Goal: Entertainment & Leisure: Consume media (video, audio)

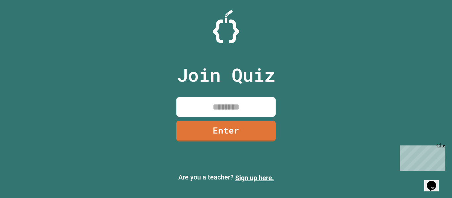
click at [212, 104] on input at bounding box center [225, 107] width 99 height 20
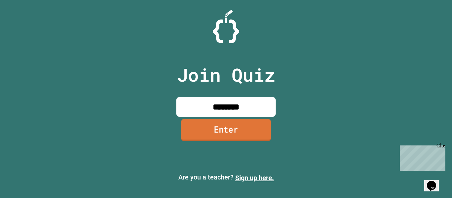
type input "********"
click at [232, 134] on link "Enter" at bounding box center [226, 130] width 90 height 22
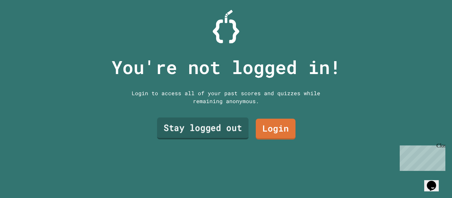
click at [223, 120] on link "Stay logged out" at bounding box center [203, 129] width 92 height 22
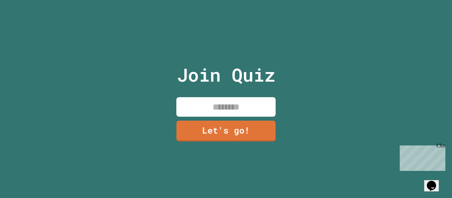
click at [228, 106] on input at bounding box center [225, 107] width 99 height 20
type input "********"
click at [228, 129] on link "Let's go!" at bounding box center [226, 130] width 98 height 22
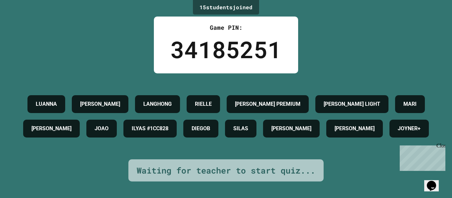
click at [226, 167] on div "Waiting for teacher to start quiz..." at bounding box center [225, 170] width 195 height 22
click at [238, 175] on div "Waiting for teacher to start quiz..." at bounding box center [226, 170] width 179 height 13
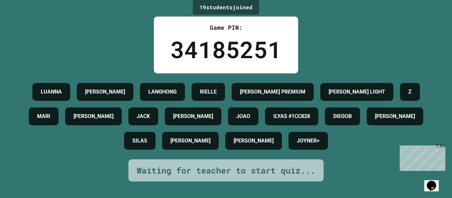
click at [443, 147] on div "Close" at bounding box center [440, 147] width 8 height 8
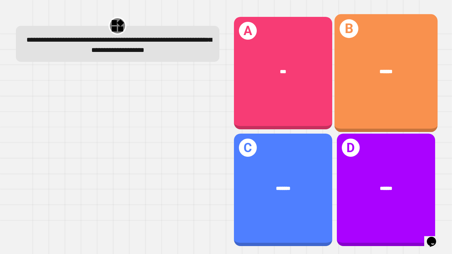
click at [359, 37] on div "B ******" at bounding box center [385, 73] width 103 height 118
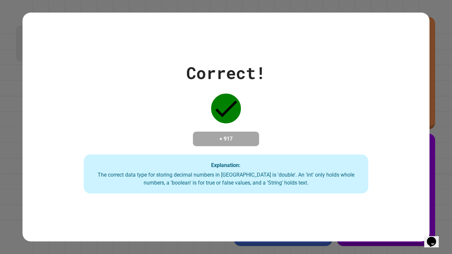
click at [270, 74] on div "Correct! + 917 Explanation: The correct data type for storing decimal numbers i…" at bounding box center [225, 127] width 407 height 133
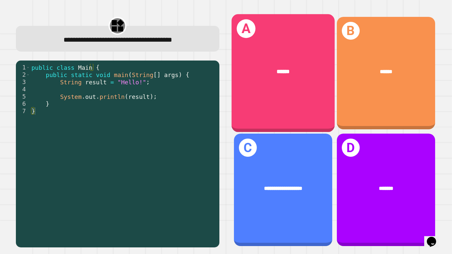
click at [278, 83] on div "******" at bounding box center [282, 71] width 103 height 31
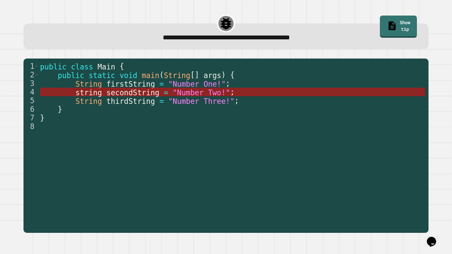
click at [143, 95] on span "secondString" at bounding box center [132, 92] width 53 height 9
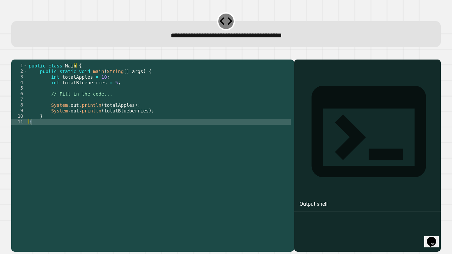
click at [129, 138] on div "public class Main { public static void main ( String [ ] args ) { int totalAppl…" at bounding box center [158, 150] width 263 height 174
click at [128, 119] on div "public class Main { public static void main ( String [ ] args ) { int totalAppl…" at bounding box center [158, 150] width 263 height 174
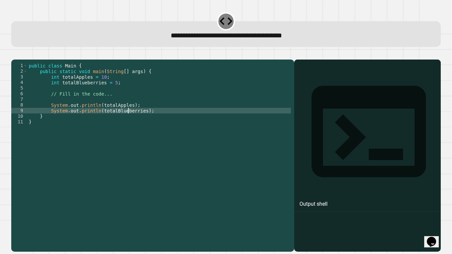
click at [124, 107] on div "public class Main { public static void main ( String [ ] args ) { int totalAppl…" at bounding box center [158, 150] width 263 height 174
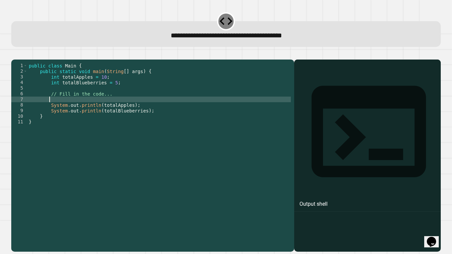
click at [101, 87] on div "public class Main { public static void main ( String [ ] args ) { int totalAppl…" at bounding box center [158, 150] width 263 height 174
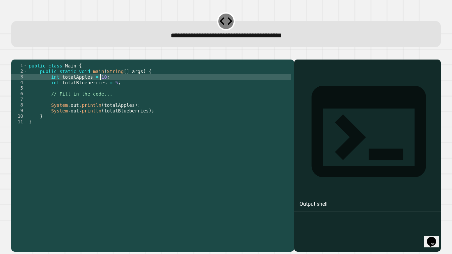
click at [110, 92] on div "public class Main { public static void main ( String [ ] args ) { int totalAppl…" at bounding box center [158, 150] width 263 height 174
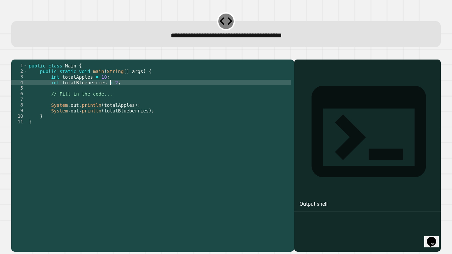
scroll to position [0, 6]
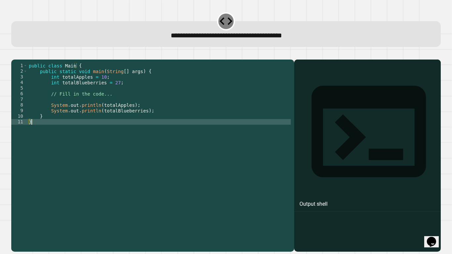
click at [150, 128] on div "public class Main { public static void main ( String [ ] args ) { int totalAppl…" at bounding box center [158, 150] width 263 height 174
type textarea "*"
click at [15, 54] on icon "button" at bounding box center [15, 54] width 0 height 0
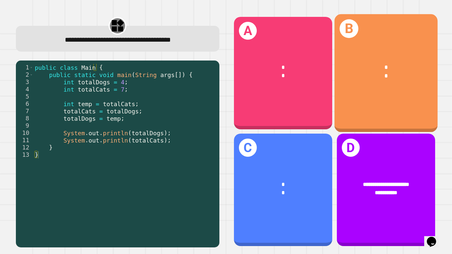
click at [369, 87] on div "* *" at bounding box center [385, 72] width 103 height 40
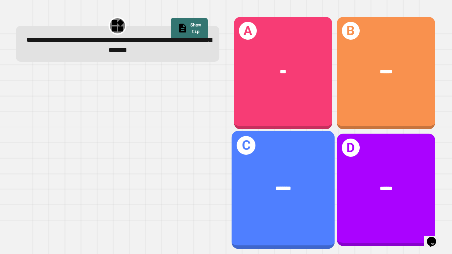
click at [300, 173] on div "*******" at bounding box center [282, 188] width 103 height 31
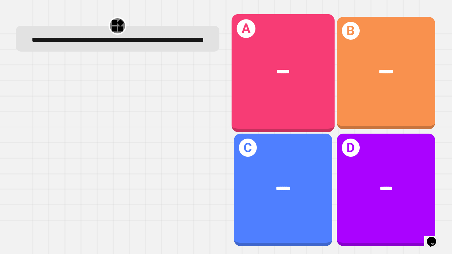
click at [286, 89] on div "A ******" at bounding box center [282, 73] width 103 height 118
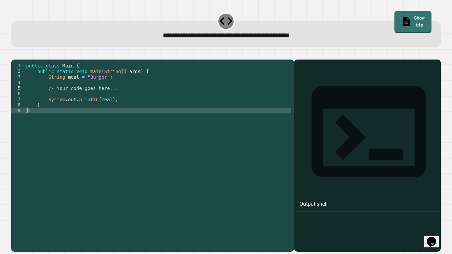
click at [158, 100] on div "public class Main { public static void main ( String [ ] args ) { String meal =…" at bounding box center [158, 150] width 266 height 174
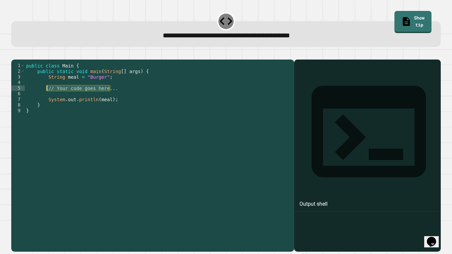
drag, startPoint x: 113, startPoint y: 98, endPoint x: 47, endPoint y: 99, distance: 66.5
click at [47, 99] on div "public class Main { public static void main ( String [ ] args ) { String meal =…" at bounding box center [158, 150] width 266 height 174
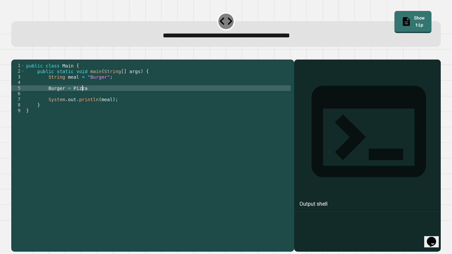
scroll to position [0, 4]
click at [71, 97] on div "public class Main { public static void main ( String [ ] args ) { String meal =…" at bounding box center [158, 150] width 266 height 174
click at [68, 97] on div "public class Main { public static void main ( String [ ] args ) { String meal =…" at bounding box center [158, 150] width 266 height 174
click at [70, 97] on div "public class Main { public static void main ( String [ ] args ) { String meal =…" at bounding box center [158, 150] width 266 height 174
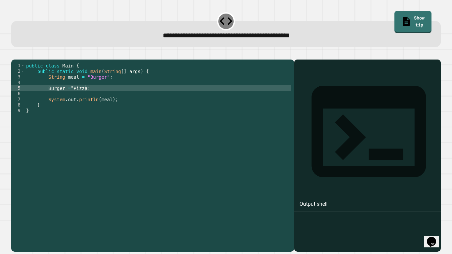
click at [85, 98] on div "public class Main { public static void main ( String [ ] args ) { String meal =…" at bounding box center [158, 150] width 266 height 174
click at [21, 59] on icon "button" at bounding box center [19, 58] width 4 height 5
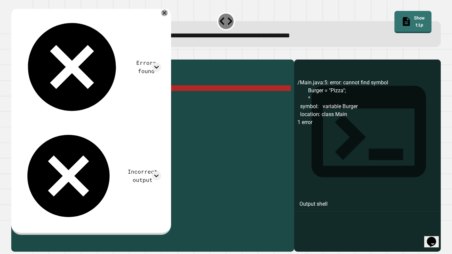
click at [47, 99] on div "public class Main { public static void main ( String [ ] args ) { String meal =…" at bounding box center [158, 150] width 266 height 174
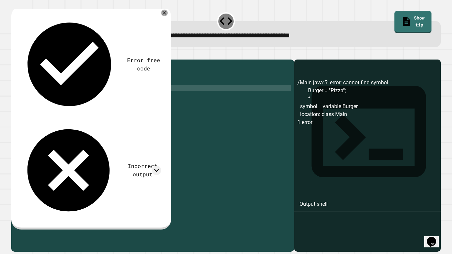
scroll to position [0, 2]
click at [64, 99] on div "public class Main { public static void main ( String [ ] args ) { String meal =…" at bounding box center [158, 150] width 266 height 174
click at [15, 54] on icon "button" at bounding box center [15, 54] width 0 height 0
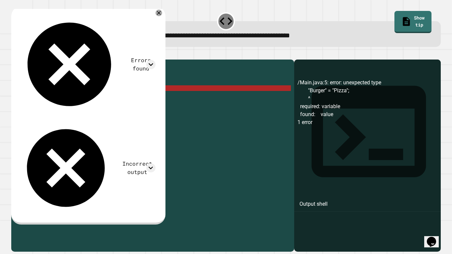
click at [98, 99] on div "public class Main { public static void main ( String [ ] args ) { String meal =…" at bounding box center [158, 150] width 266 height 174
click at [47, 99] on div "public class Main { public static void main ( String [ ] args ) { String meal =…" at bounding box center [158, 150] width 266 height 174
drag, startPoint x: 97, startPoint y: 95, endPoint x: 93, endPoint y: 97, distance: 4.7
click at [93, 97] on div "public class Main { public static void main ( String [ ] args ) { String meal =…" at bounding box center [158, 150] width 266 height 174
click at [47, 100] on div "public class Main { public static void main ( String [ ] args ) { String meal =…" at bounding box center [158, 150] width 266 height 174
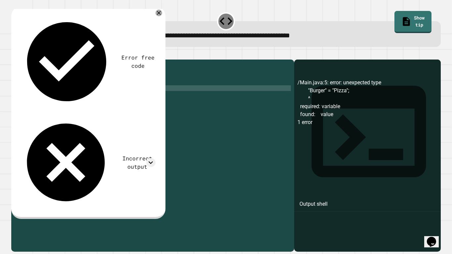
scroll to position [0, 3]
drag, startPoint x: 62, startPoint y: 98, endPoint x: 90, endPoint y: 98, distance: 27.8
click at [90, 98] on div "public class Main { public static void main ( String [ ] args ) { String meal =…" at bounding box center [158, 150] width 266 height 174
click at [15, 54] on button "button" at bounding box center [15, 54] width 0 height 0
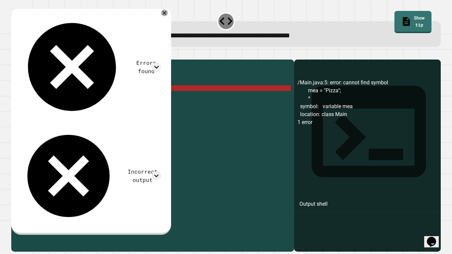
click at [90, 97] on div "public class Main { public static void main ( String [ ] args ) { String meal =…" at bounding box center [158, 150] width 266 height 174
click at [79, 97] on div "public class Main { public static void main ( String [ ] args ) { String meal =…" at bounding box center [158, 150] width 266 height 174
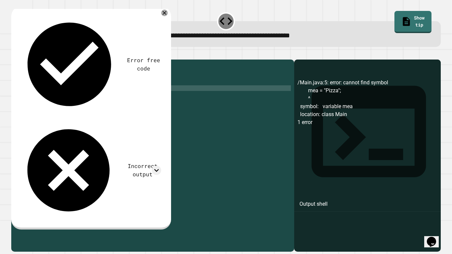
click at [64, 97] on div "public class Main { public static void main ( String [ ] args ) { String meal =…" at bounding box center [158, 150] width 266 height 174
click at [15, 54] on icon "button" at bounding box center [15, 54] width 0 height 0
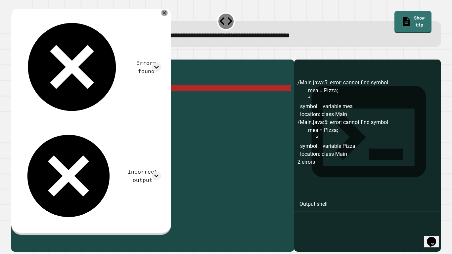
click at [54, 99] on div "public class Main { public static void main ( String [ ] args ) { String meal =…" at bounding box center [158, 150] width 266 height 174
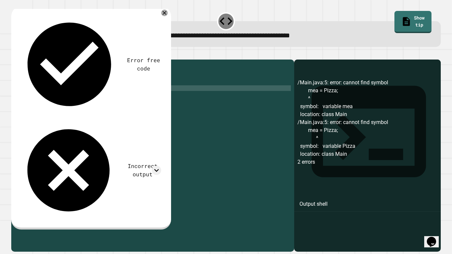
scroll to position [0, 2]
click at [65, 97] on div "public class Main { public static void main ( String [ ] args ) { String meal =…" at bounding box center [158, 150] width 266 height 174
click at [81, 97] on div "public class Main { public static void main ( String [ ] args ) { String meal =…" at bounding box center [158, 150] width 266 height 174
click at [78, 97] on div "public class Main { public static void main ( String [ ] args ) { String meal =…" at bounding box center [158, 150] width 266 height 174
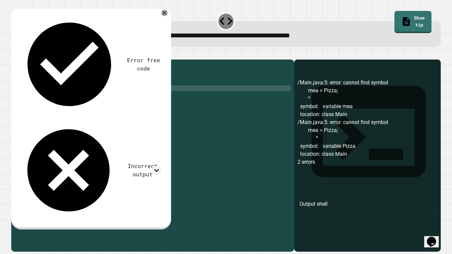
scroll to position [0, 4]
type textarea "**********"
click at [15, 54] on button "button" at bounding box center [15, 54] width 0 height 0
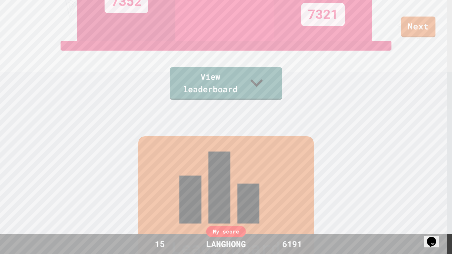
click at [257, 82] on link "View leaderboard" at bounding box center [226, 83] width 112 height 33
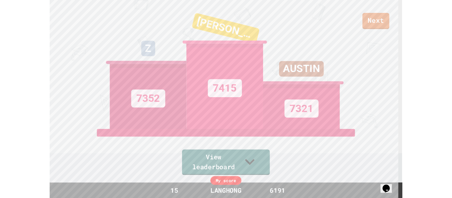
scroll to position [0, 0]
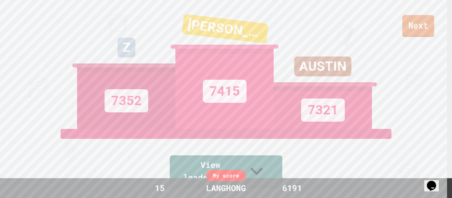
click at [424, 26] on link "Next" at bounding box center [418, 26] width 32 height 22
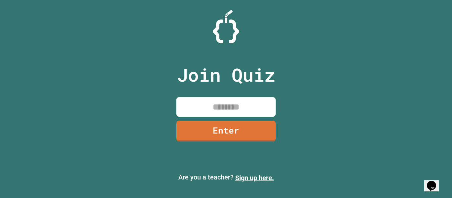
click at [221, 106] on input at bounding box center [225, 107] width 99 height 20
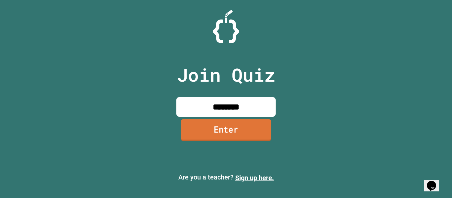
type input "********"
click at [227, 129] on link "Enter" at bounding box center [226, 130] width 91 height 22
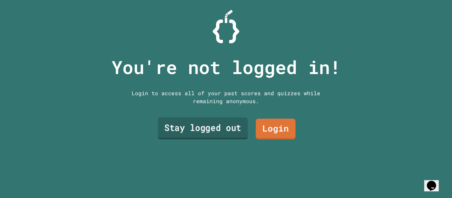
click at [217, 126] on link "Stay logged out" at bounding box center [203, 128] width 90 height 22
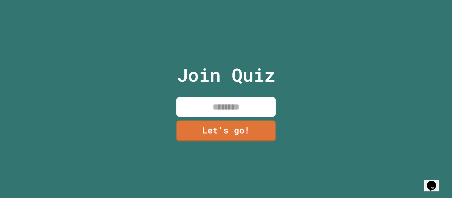
click at [214, 101] on input at bounding box center [225, 107] width 99 height 20
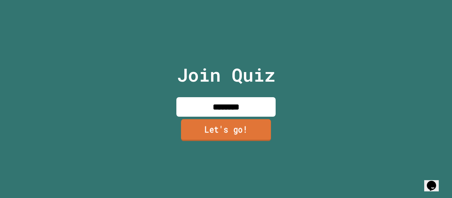
type input "********"
click at [218, 129] on link "Let's go!" at bounding box center [226, 130] width 90 height 22
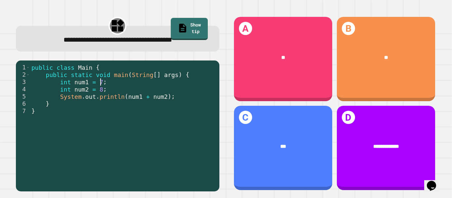
click at [122, 80] on div "public class Main { public static void main ( String [ ] args ) { int num1 = 7 …" at bounding box center [123, 126] width 186 height 124
click at [185, 97] on div "public class Main { public static void main ( String [ ] args ) { int num1 = 7 …" at bounding box center [123, 126] width 186 height 124
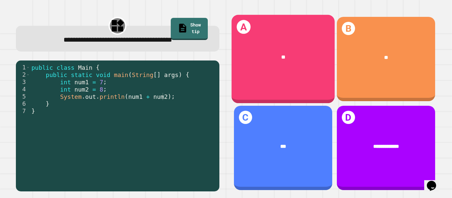
click at [312, 77] on div "A **" at bounding box center [282, 59] width 103 height 89
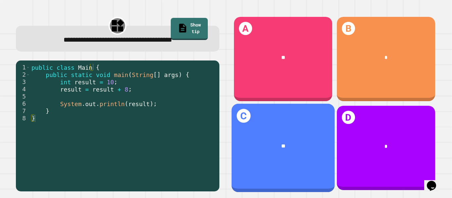
click at [306, 134] on div "**" at bounding box center [282, 146] width 103 height 29
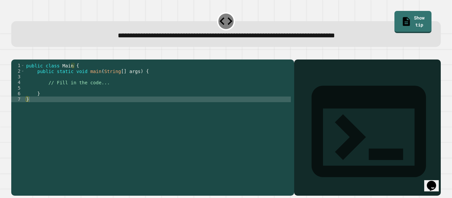
click at [140, 88] on div "public class Main { public static void main ( String [ ] args ) { // Fill in th…" at bounding box center [158, 122] width 266 height 118
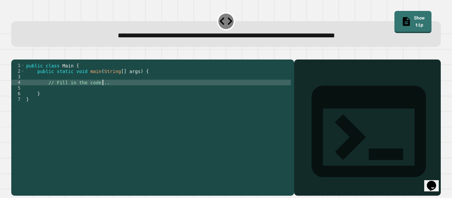
click at [135, 92] on div "public class Main { public static void main ( String [ ] args ) { // Fill in th…" at bounding box center [158, 122] width 266 height 118
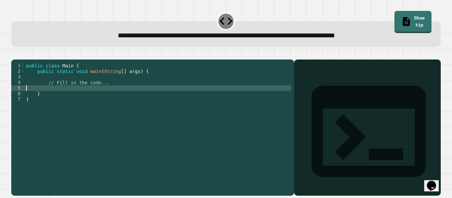
click at [111, 96] on div "public class Main { public static void main ( String [ ] args ) { // Fill in th…" at bounding box center [158, 122] width 266 height 118
click at [120, 93] on div "public class Main { public static void main ( String [ ] args ) { // Fill in th…" at bounding box center [158, 122] width 266 height 118
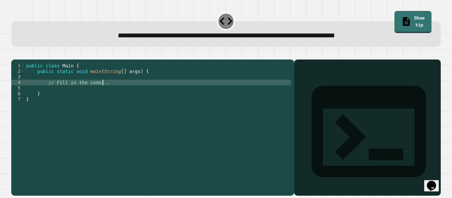
type textarea "**********"
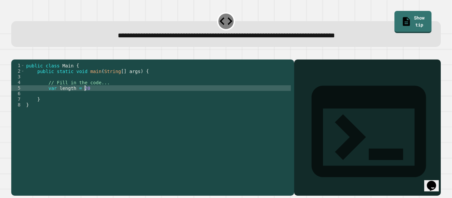
scroll to position [0, 4]
type textarea "**********"
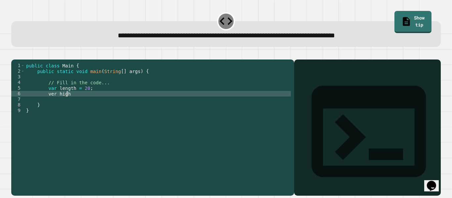
scroll to position [0, 3]
click at [52, 103] on div "public class Main { public static void main ( String [ ] args ) { // Fill in th…" at bounding box center [158, 122] width 266 height 118
click at [72, 104] on div "public class Main { public static void main ( String [ ] args ) { // Fill in th…" at bounding box center [158, 122] width 266 height 118
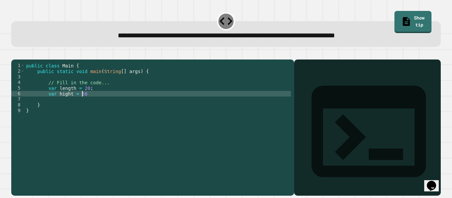
type textarea "**********"
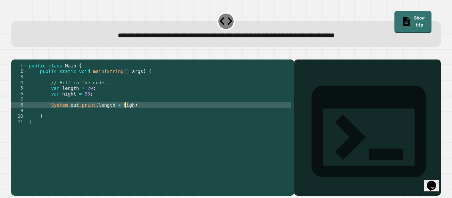
scroll to position [0, 7]
click at [134, 113] on div "public class Main { public static void main ( String [ ] args ) { // Fill in th…" at bounding box center [159, 122] width 264 height 118
click at [21, 59] on icon "button" at bounding box center [19, 58] width 4 height 5
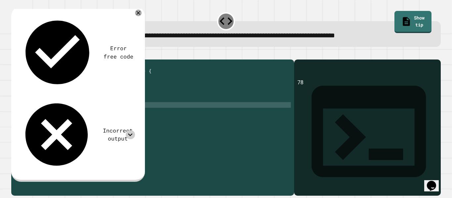
click at [131, 130] on icon at bounding box center [130, 134] width 9 height 9
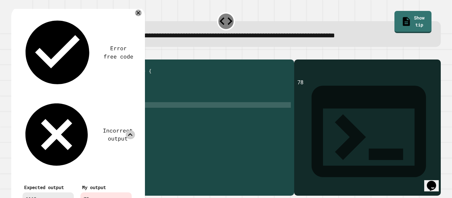
click at [114, 115] on div "public class Main { public static void main ( String [ ] args ) { // Fill in th…" at bounding box center [159, 122] width 264 height 118
click at [113, 115] on div "public class Main { public static void main ( String [ ] args ) { // Fill in th…" at bounding box center [159, 122] width 264 height 118
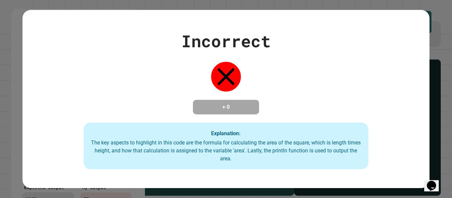
type textarea "**********"
click at [442, 139] on div "Incorrect + 0 Explanation: The key aspects to highlight in this code are the fo…" at bounding box center [226, 99] width 452 height 198
click at [433, 138] on div "Incorrect + 0 Explanation: The key aspects to highlight in this code are the fo…" at bounding box center [226, 99] width 452 height 198
click at [436, 144] on div "Incorrect + 0 Explanation: The key aspects to highlight in this code are the fo…" at bounding box center [226, 99] width 452 height 198
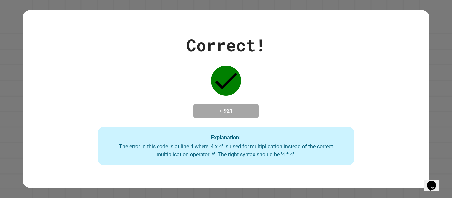
click at [193, 175] on div "Correct! + 921 Explanation: The error in this code is at line 4 where '4 x 4' i…" at bounding box center [225, 99] width 407 height 178
click at [150, 90] on div "Correct! + 921 Explanation: The error in this code is at line 4 where '4 x 4' i…" at bounding box center [225, 99] width 367 height 133
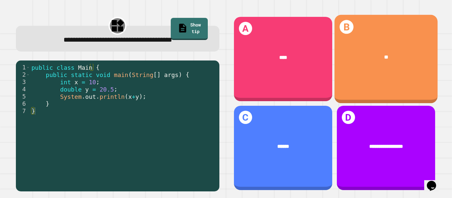
click at [271, 44] on div "****" at bounding box center [283, 57] width 98 height 27
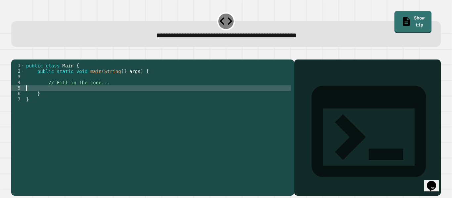
click at [111, 95] on div "public class Main { public static void main ( String [ ] args ) { // Fill in th…" at bounding box center [158, 122] width 266 height 118
click at [120, 92] on div "public class Main { public static void main ( String [ ] args ) { // Fill in th…" at bounding box center [158, 122] width 266 height 118
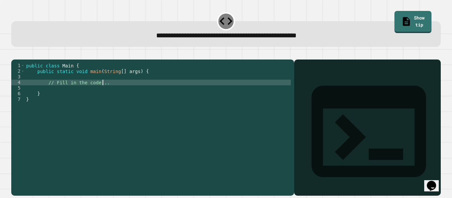
type textarea "**********"
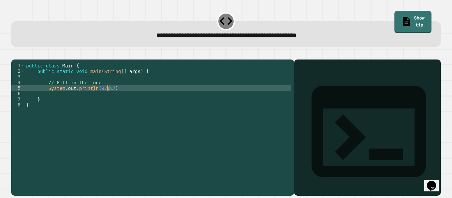
scroll to position [0, 6]
click at [114, 98] on div "public class Main { public static void main ( String [ ] args ) { // Fill in th…" at bounding box center [158, 122] width 266 height 118
type textarea "**********"
click at [19, 52] on div "**********" at bounding box center [226, 123] width 434 height 149
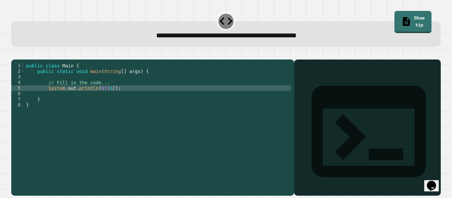
click at [21, 58] on icon "button" at bounding box center [19, 58] width 4 height 5
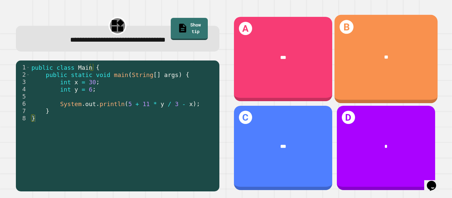
click at [344, 43] on div "**" at bounding box center [385, 57] width 103 height 29
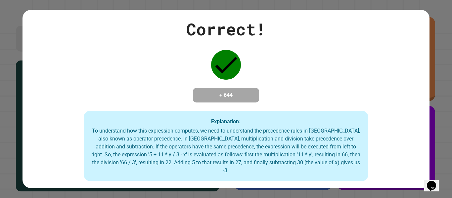
click at [300, 99] on div "Correct! + 644 Explanation: To understand how this expression computes, we need…" at bounding box center [225, 99] width 407 height 165
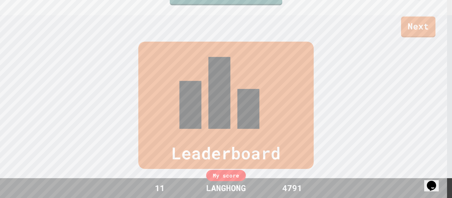
scroll to position [180, 0]
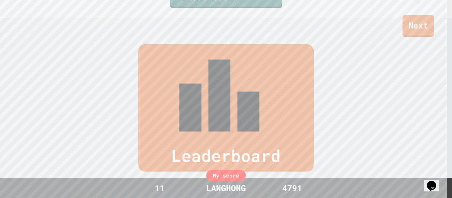
click at [412, 31] on link "Next" at bounding box center [417, 26] width 31 height 22
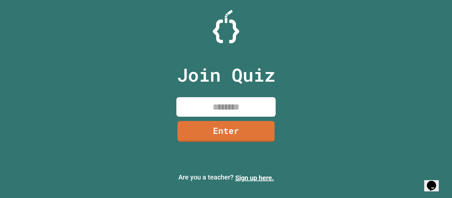
click at [230, 112] on input at bounding box center [225, 107] width 99 height 20
type input "********"
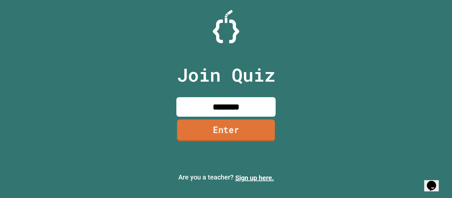
click at [228, 127] on link "Enter" at bounding box center [226, 130] width 98 height 22
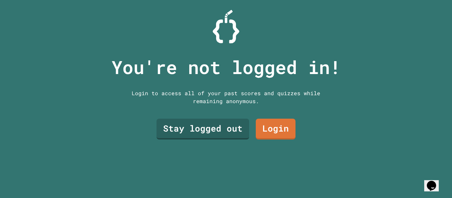
click at [217, 124] on link "Stay logged out" at bounding box center [202, 129] width 93 height 21
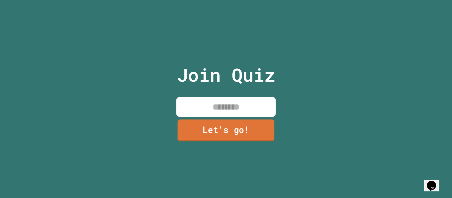
click at [217, 124] on link "Let's go!" at bounding box center [226, 130] width 97 height 22
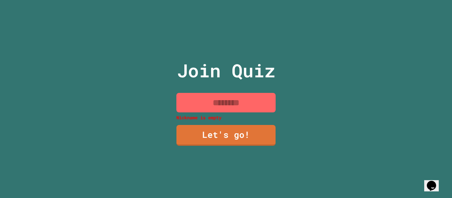
click at [214, 106] on input at bounding box center [225, 103] width 99 height 20
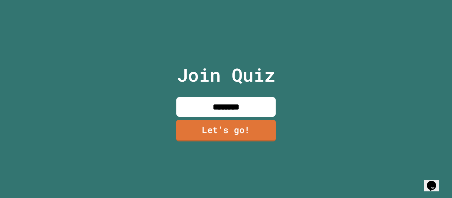
type input "********"
click at [213, 125] on link "Let's go!" at bounding box center [226, 131] width 100 height 22
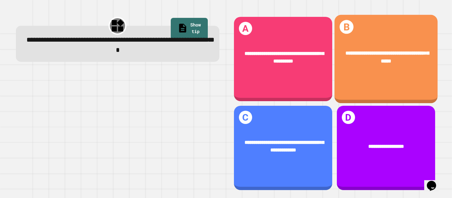
click at [370, 56] on span "**********" at bounding box center [386, 56] width 83 height 13
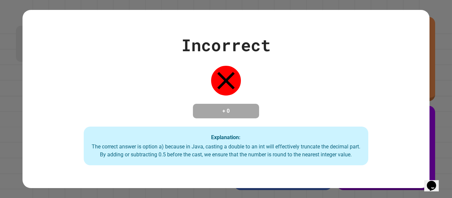
click at [323, 94] on div "Incorrect + 0 Explanation: The correct answer is option a) because in Java, cas…" at bounding box center [225, 99] width 407 height 133
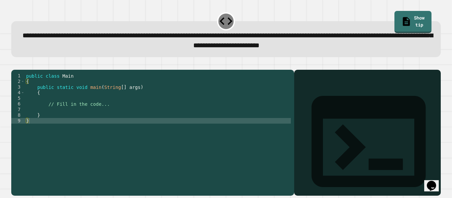
click at [159, 113] on div "public class Main { public static void main ( String [ ] args ) { // Fill in th…" at bounding box center [158, 126] width 266 height 107
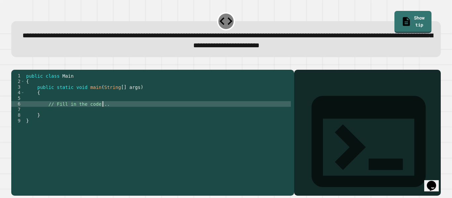
type textarea "**********"
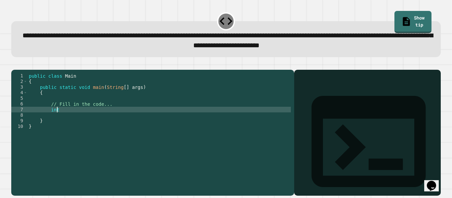
scroll to position [0, 2]
type textarea "*"
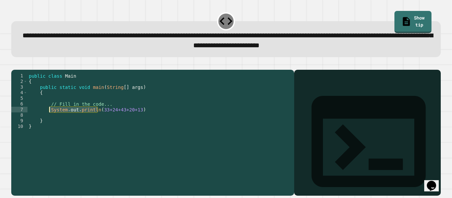
drag, startPoint x: 97, startPoint y: 119, endPoint x: 49, endPoint y: 121, distance: 47.7
click at [49, 121] on div "public class Main { public static void main ( String [ ] args ) { // Fill in th…" at bounding box center [159, 126] width 264 height 107
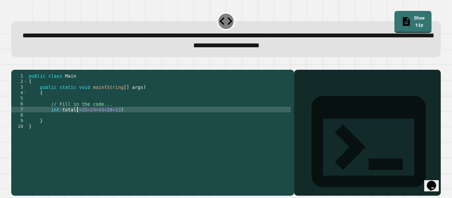
scroll to position [0, 4]
click at [129, 121] on div "public class Main { public static void main ( String [ ] args ) { // Fill in th…" at bounding box center [159, 126] width 264 height 107
type textarea "**********"
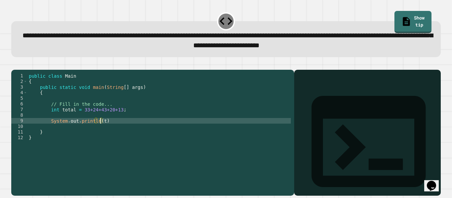
scroll to position [0, 5]
type textarea "**********"
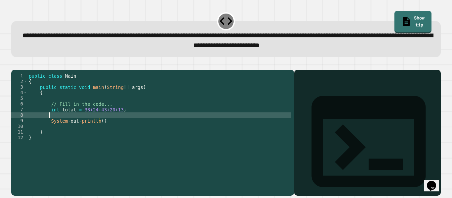
click at [106, 125] on div "public class Main { public static void main ( String [ ] args ) { // Fill in th…" at bounding box center [159, 126] width 264 height 107
type textarea "*"
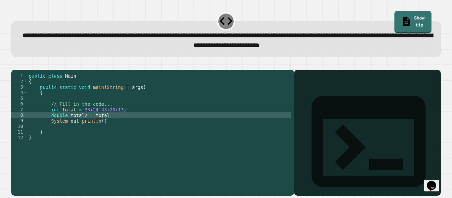
click at [99, 131] on div "public class Main { public static void main ( String [ ] args ) { // Fill in th…" at bounding box center [159, 126] width 264 height 107
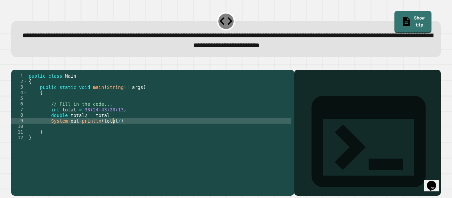
scroll to position [0, 6]
type textarea "**********"
click at [411, 20] on link "Show tip" at bounding box center [412, 22] width 37 height 22
